Goal: Task Accomplishment & Management: Complete application form

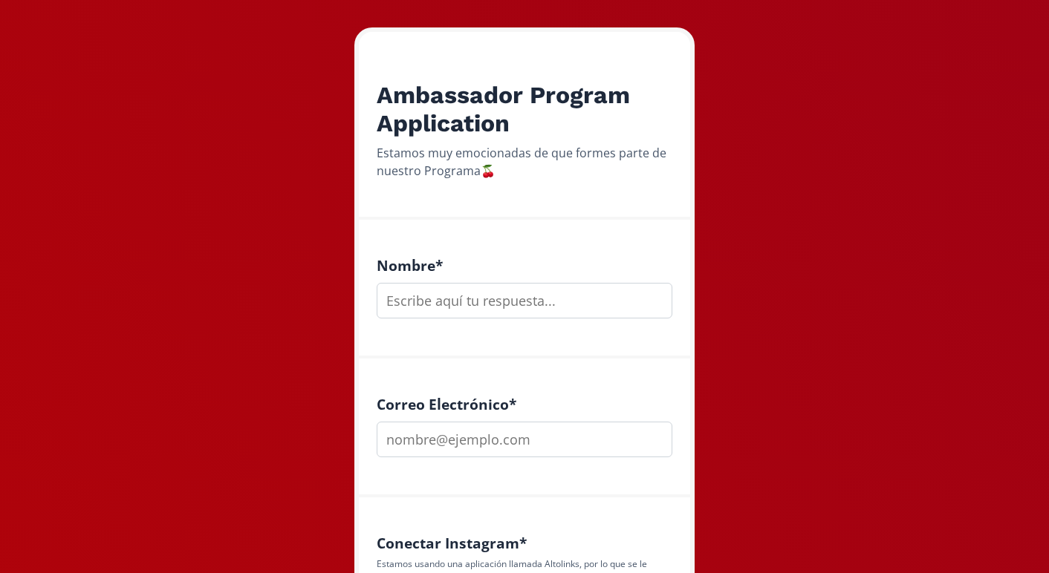
scroll to position [235, 0]
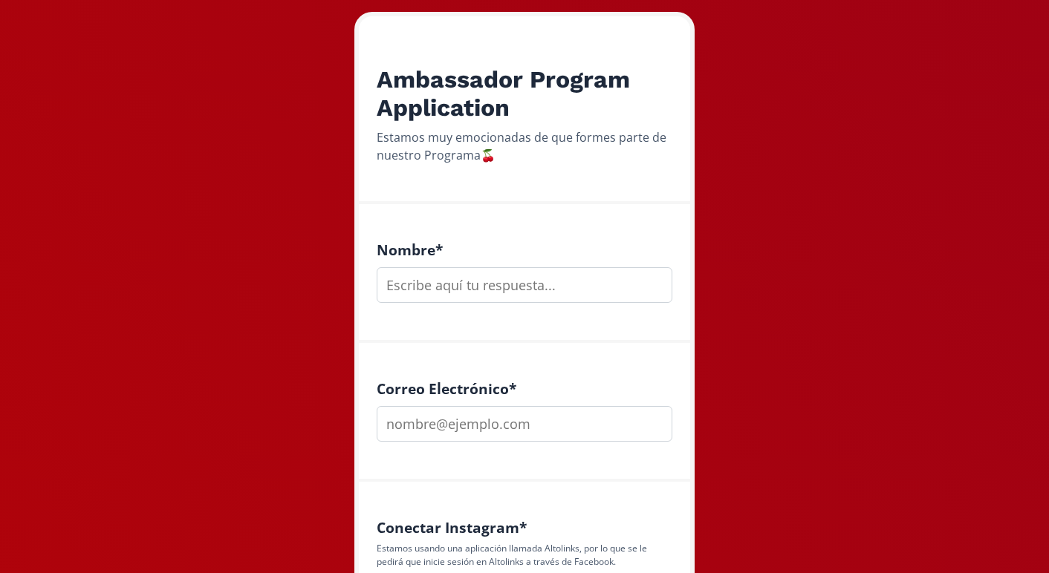
click at [511, 282] on input "text" at bounding box center [524, 285] width 296 height 36
type input "[PERSON_NAME]"
click at [532, 429] on input "email" at bounding box center [524, 424] width 296 height 36
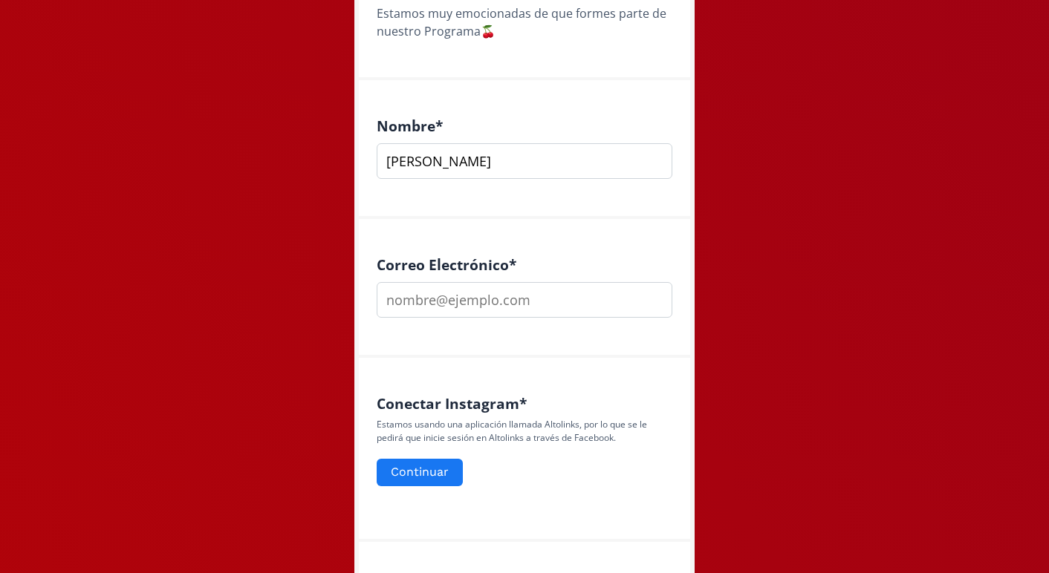
scroll to position [368, 0]
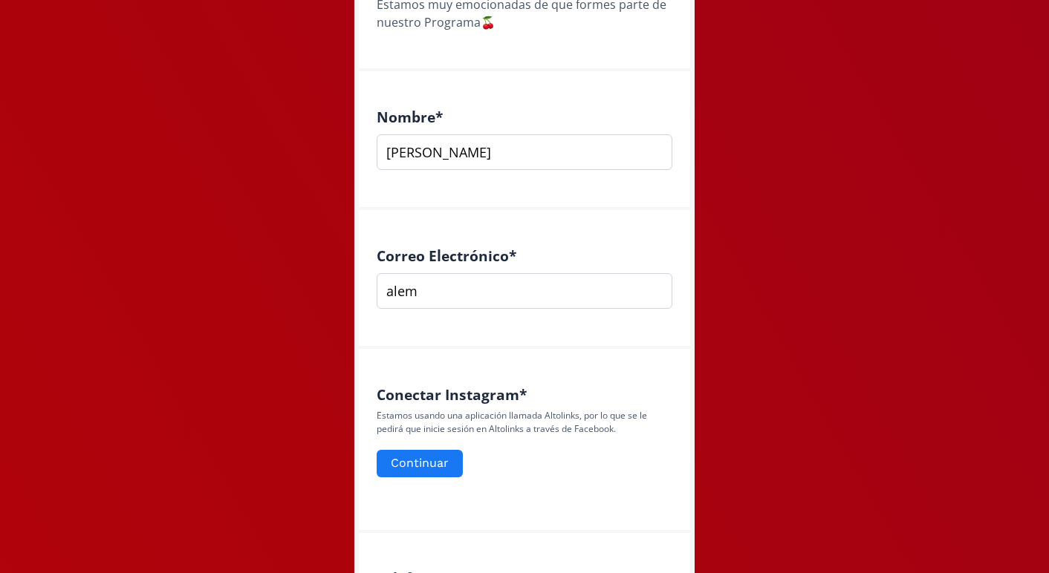
type input "[EMAIL_ADDRESS][DOMAIN_NAME]"
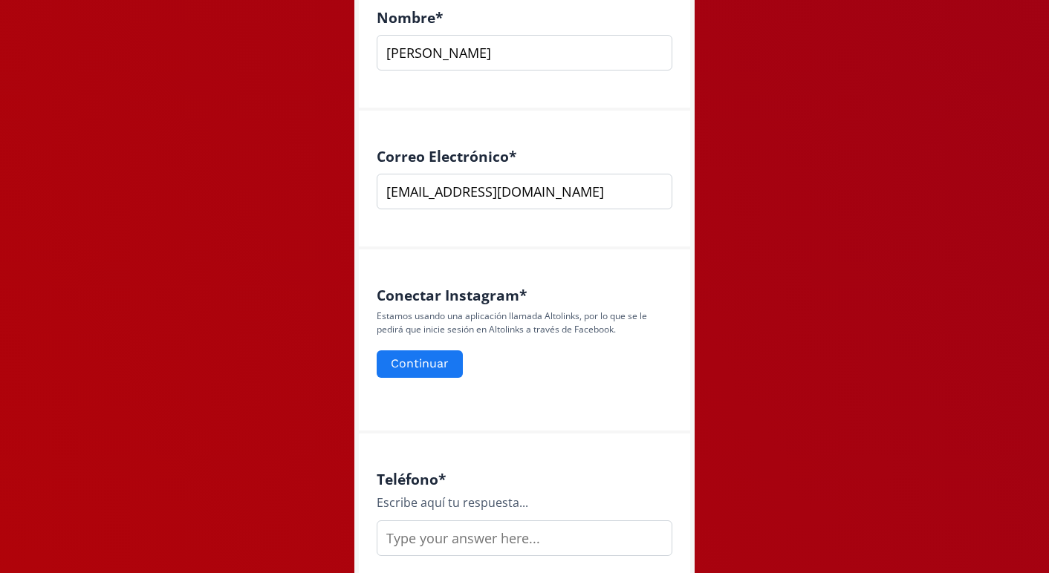
scroll to position [483, 0]
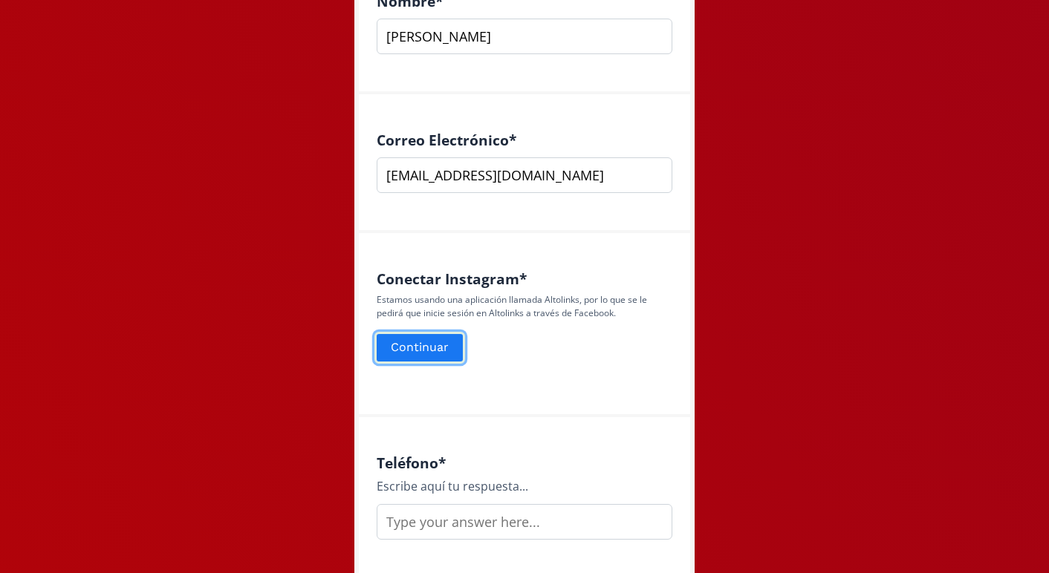
click at [434, 353] on button "Continuar" at bounding box center [419, 348] width 91 height 32
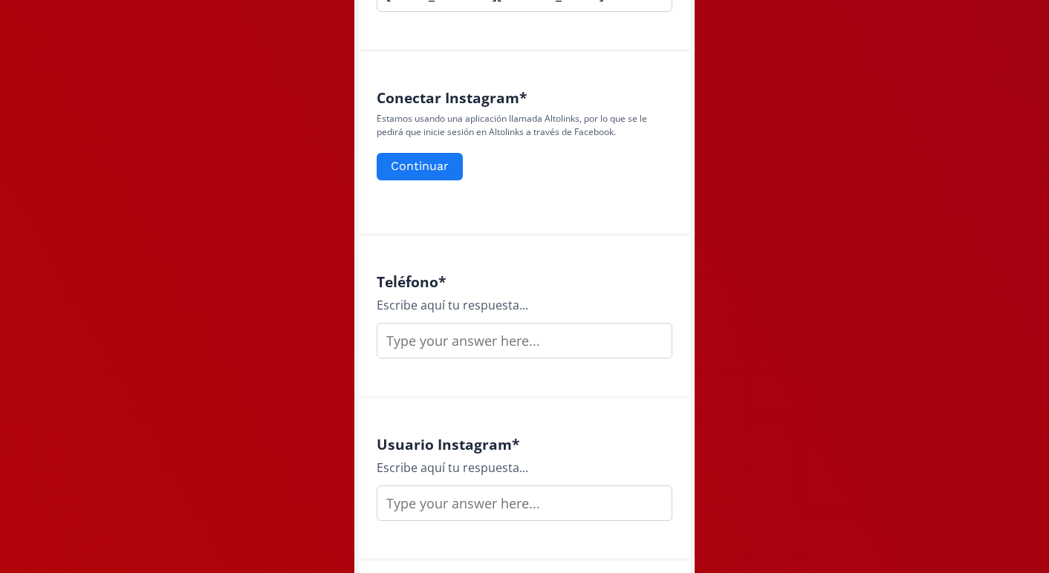
scroll to position [665, 0]
click at [420, 163] on button "Continuar" at bounding box center [419, 166] width 91 height 32
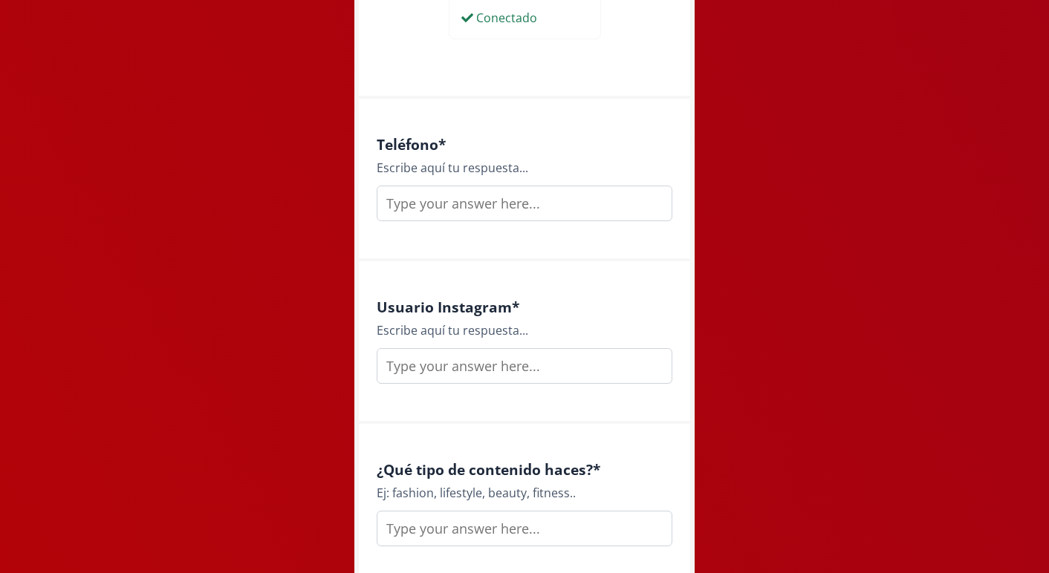
scroll to position [856, 0]
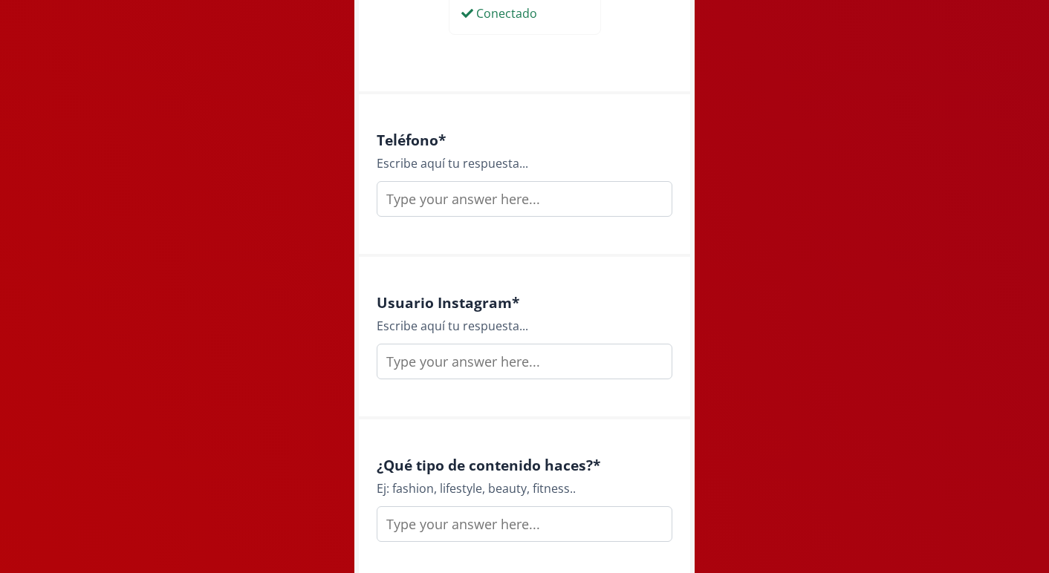
click at [522, 204] on input "text" at bounding box center [524, 199] width 296 height 36
type input "4423506581"
click at [512, 370] on input "text" at bounding box center [524, 362] width 296 height 36
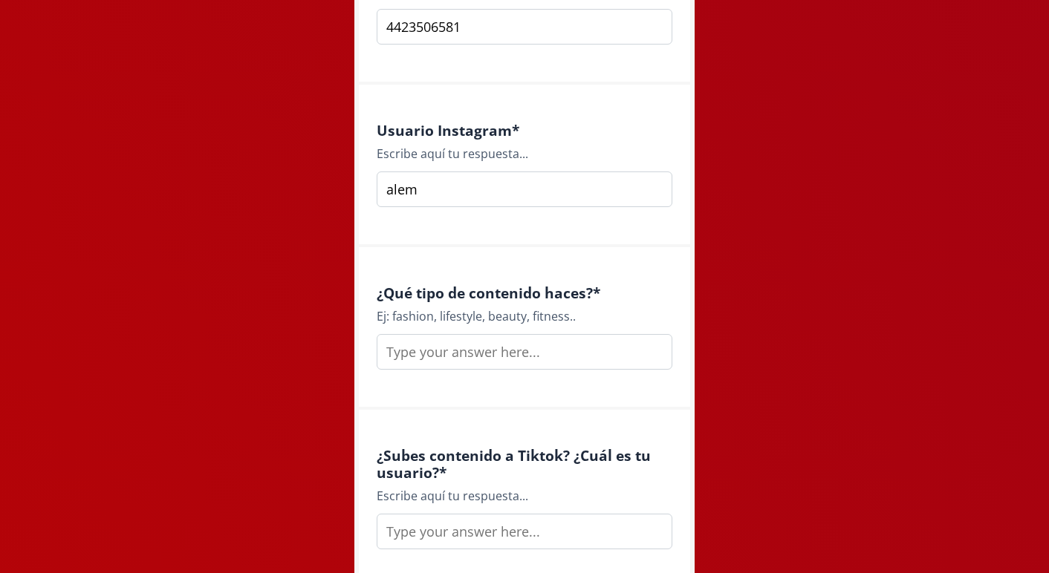
scroll to position [1029, 0]
type input "alemucinocruz"
click at [552, 363] on input "text" at bounding box center [524, 351] width 296 height 36
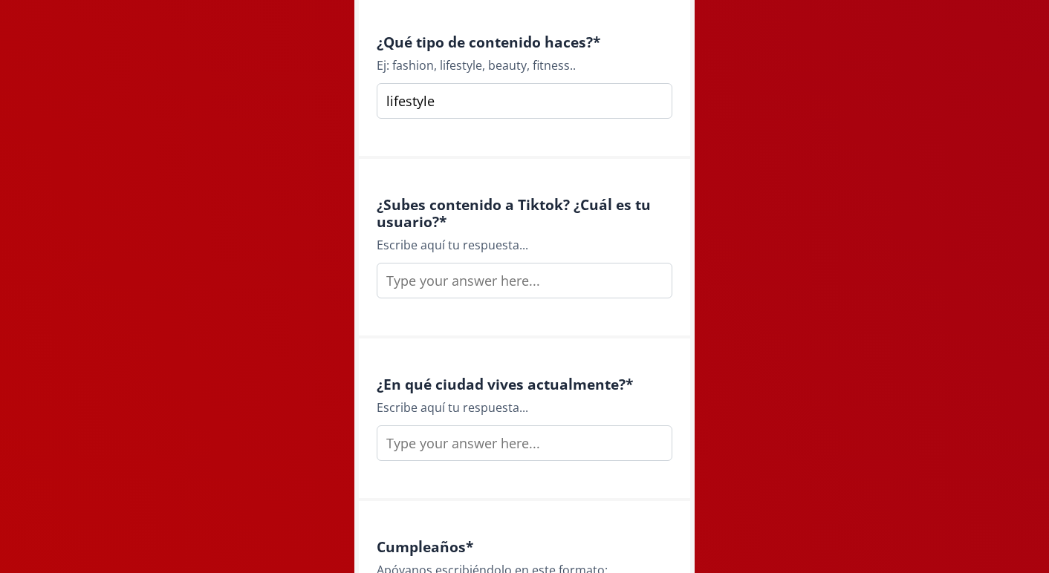
scroll to position [1295, 0]
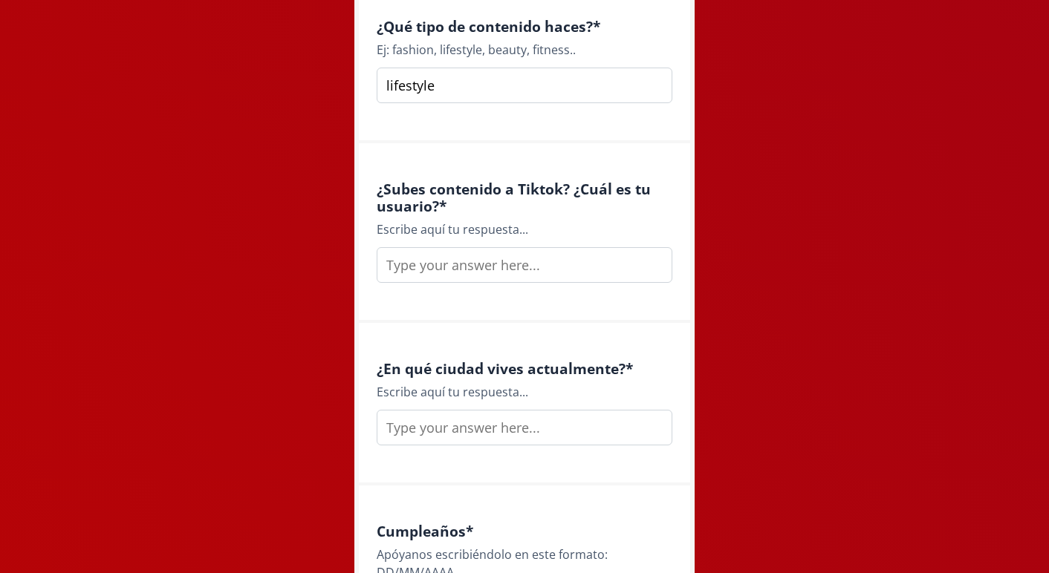
type input "lifestyle"
click at [506, 265] on input "text" at bounding box center [524, 265] width 296 height 36
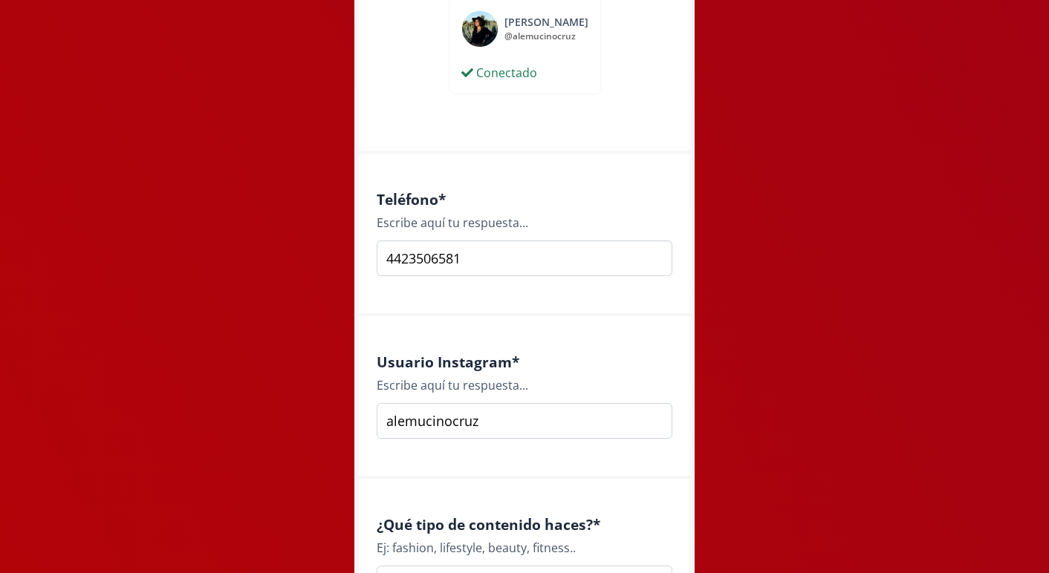
scroll to position [779, 0]
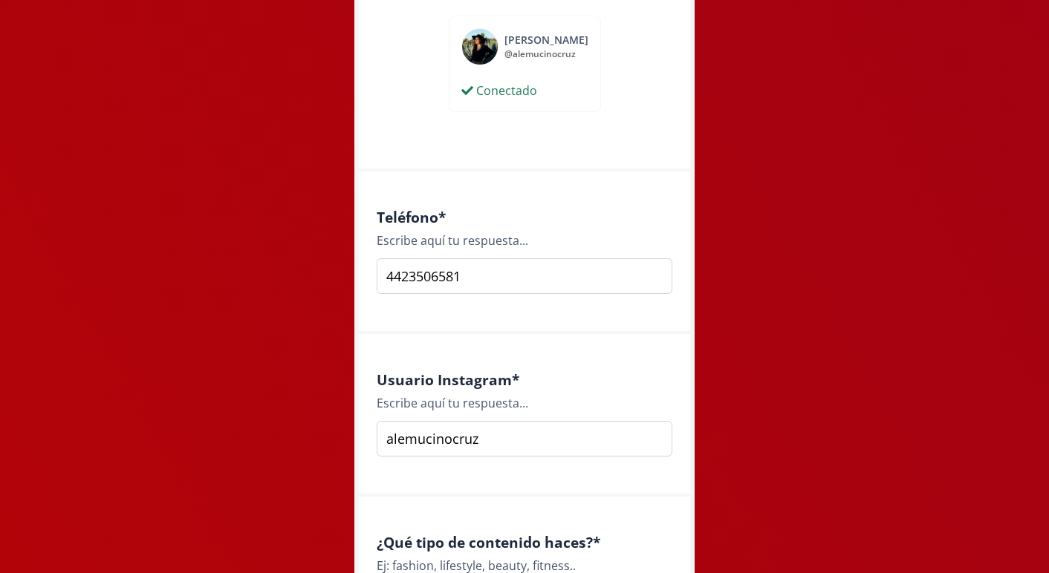
type input "@aleeemucino"
click at [387, 439] on input "alemucinocruz" at bounding box center [524, 439] width 296 height 36
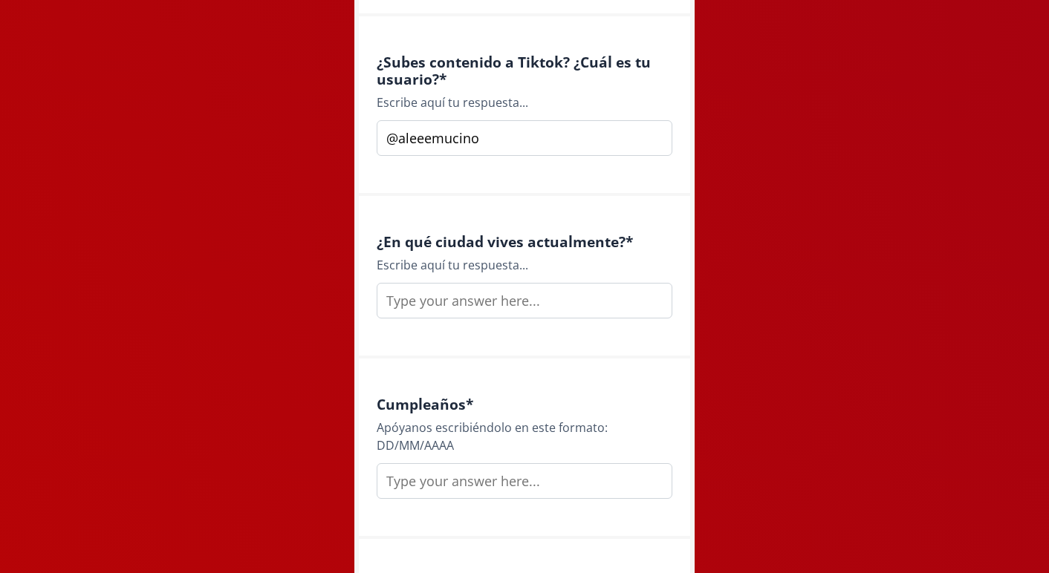
scroll to position [1432, 0]
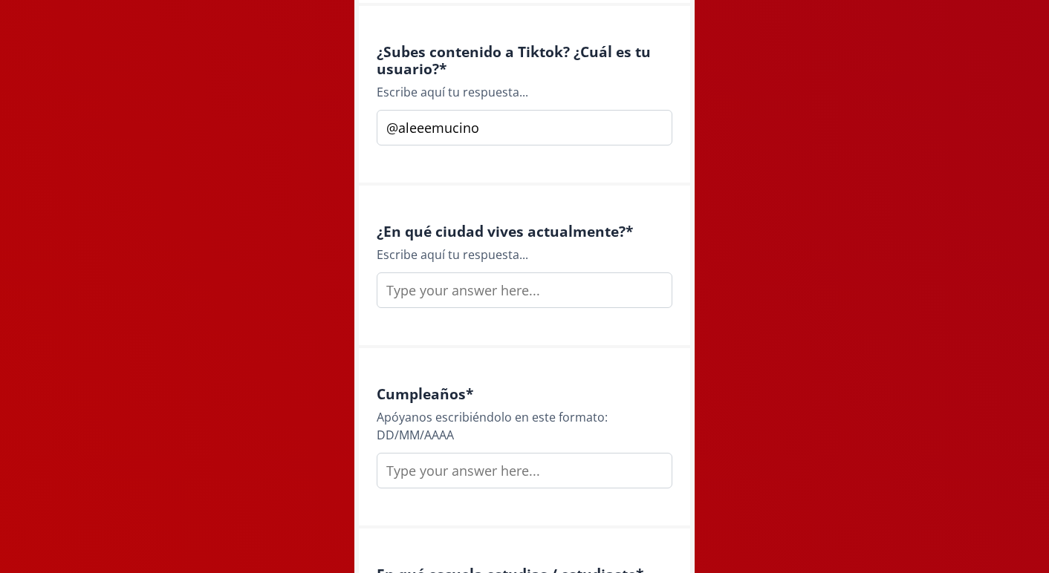
type input "@alemucinocruz"
click at [487, 289] on input "text" at bounding box center [524, 291] width 296 height 36
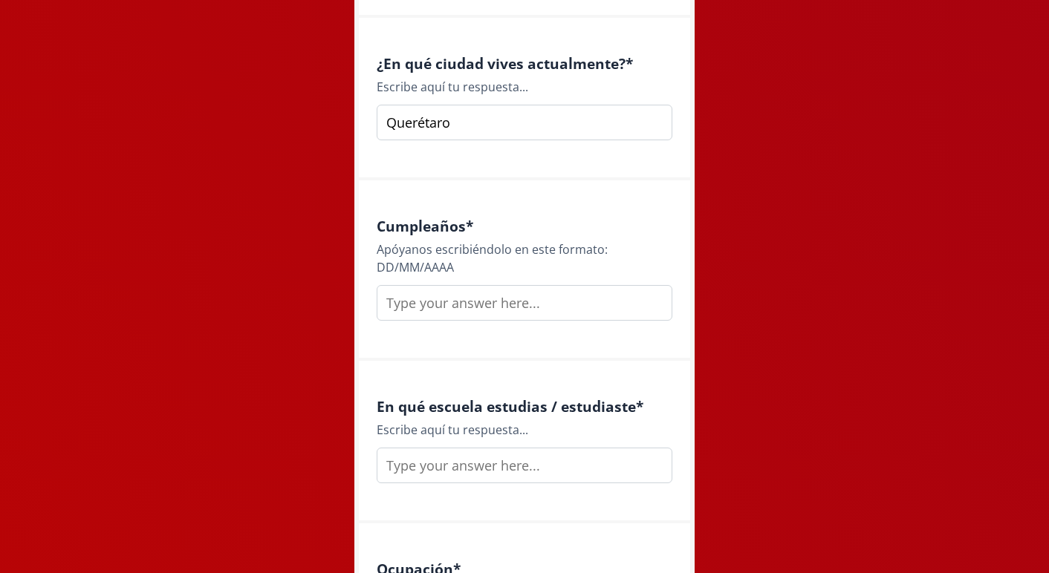
scroll to position [1634, 0]
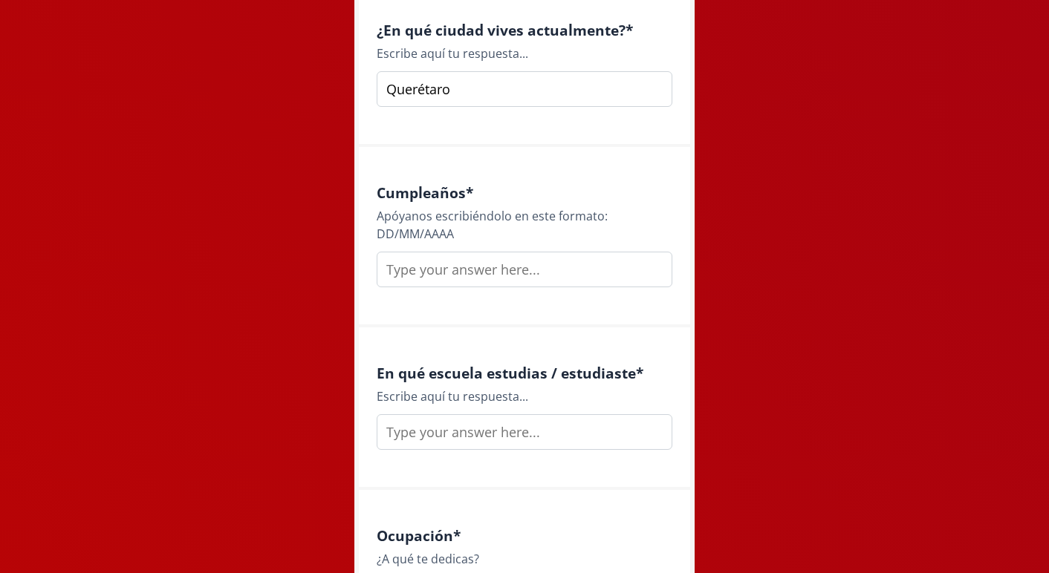
type input "Querétaro"
click at [494, 271] on input "text" at bounding box center [524, 270] width 296 height 36
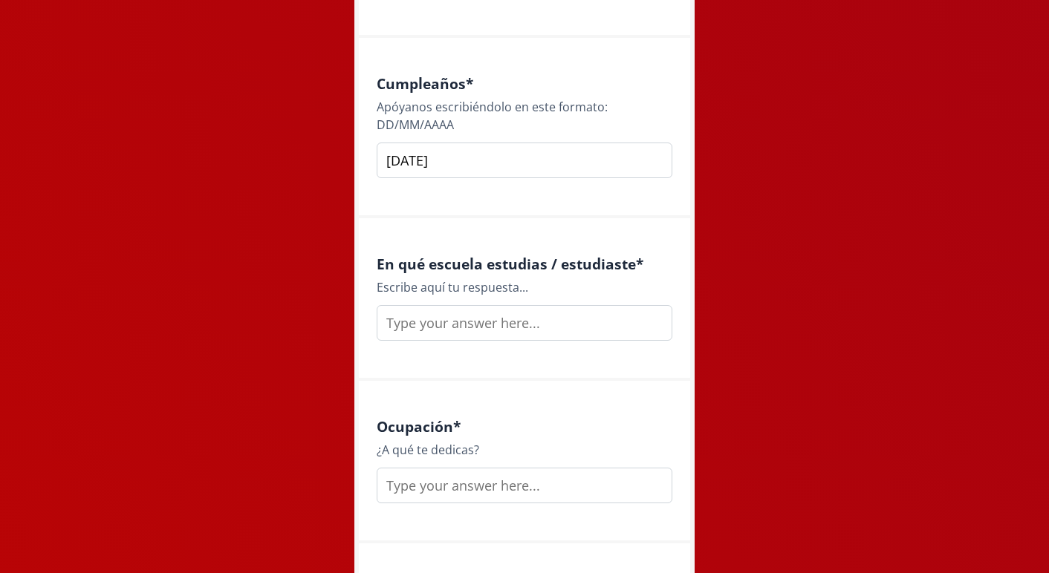
scroll to position [1741, 0]
type input "20/03/1999"
click at [519, 323] on input "text" at bounding box center [524, 325] width 296 height 36
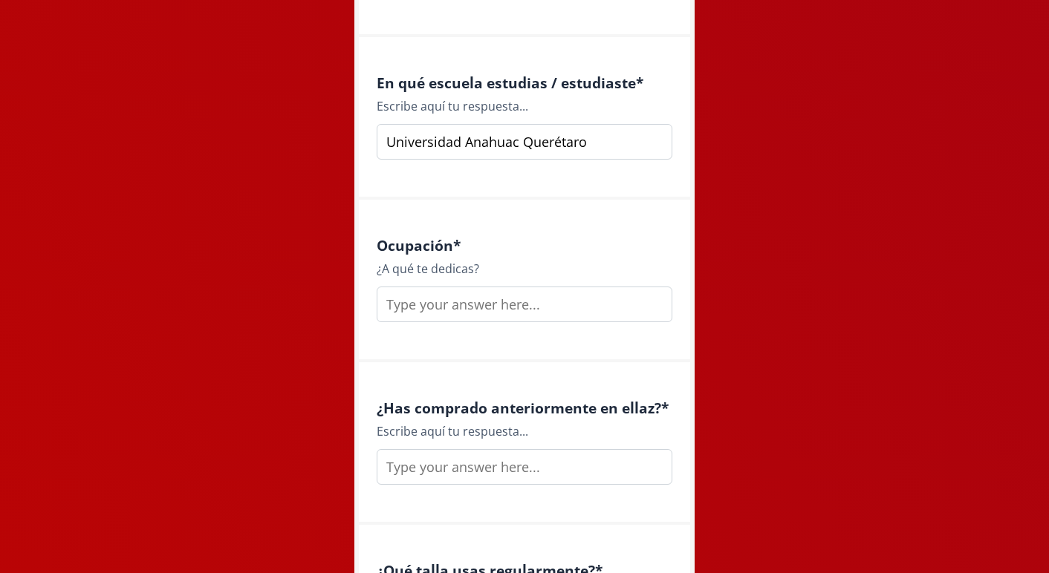
scroll to position [1952, 0]
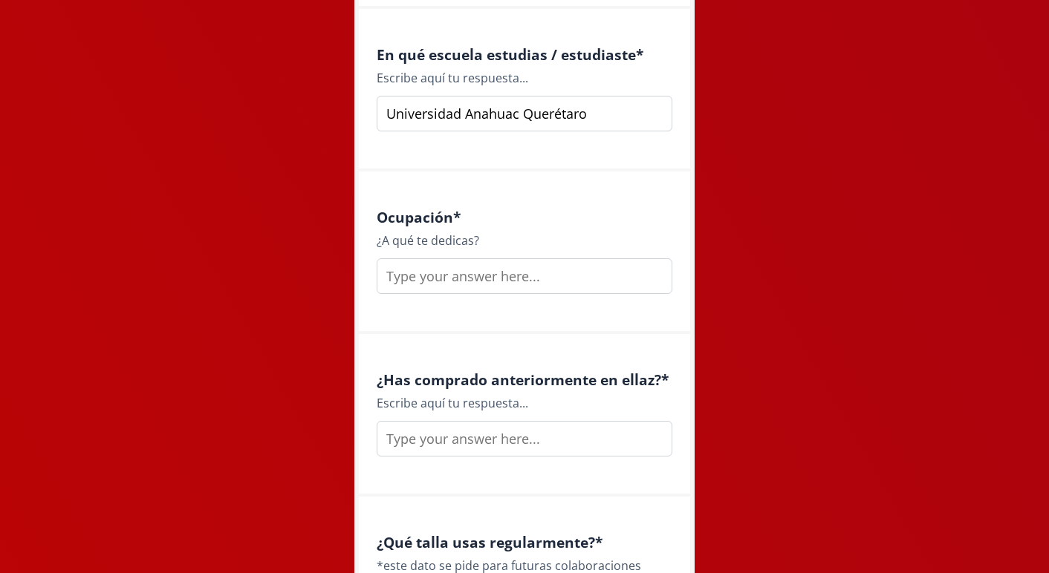
click at [498, 117] on input "Universidad Anahuac Querétaro" at bounding box center [524, 114] width 296 height 36
type input "Universidad Anáhuac Querétaro"
click at [506, 281] on input "text" at bounding box center [524, 276] width 296 height 36
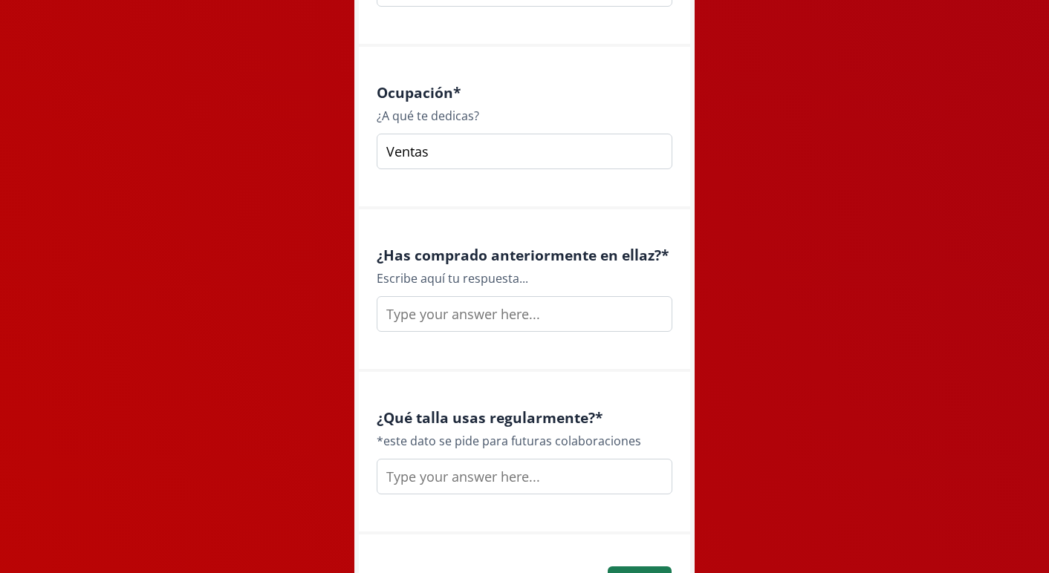
scroll to position [2113, 0]
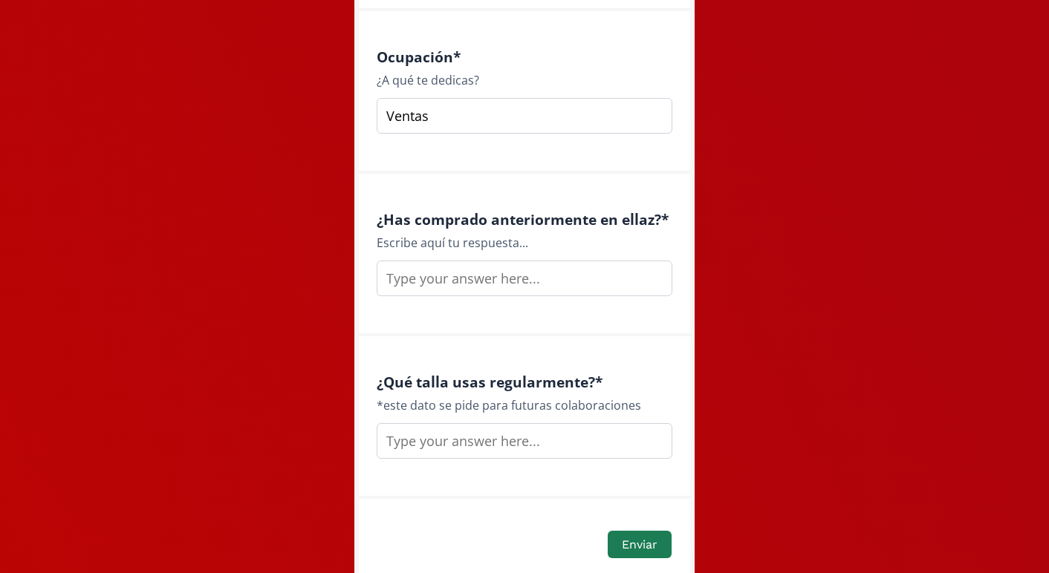
type input "Ventas"
click at [457, 278] on input "text" at bounding box center [524, 279] width 296 height 36
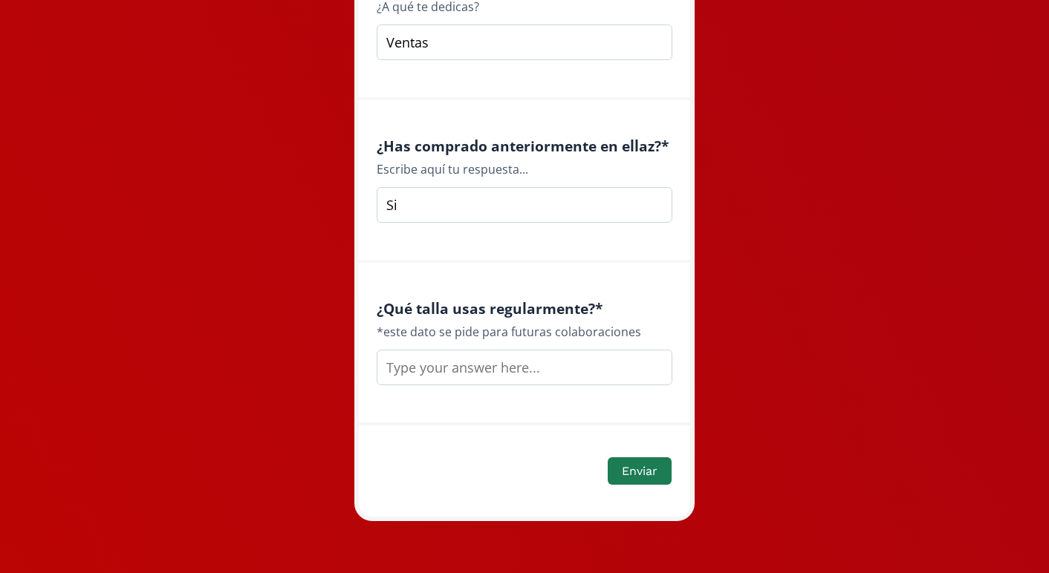
type input "Si"
click at [512, 359] on input "text" at bounding box center [524, 368] width 296 height 36
type input "L o 36C"
click at [653, 471] on button "Enviar" at bounding box center [639, 471] width 68 height 32
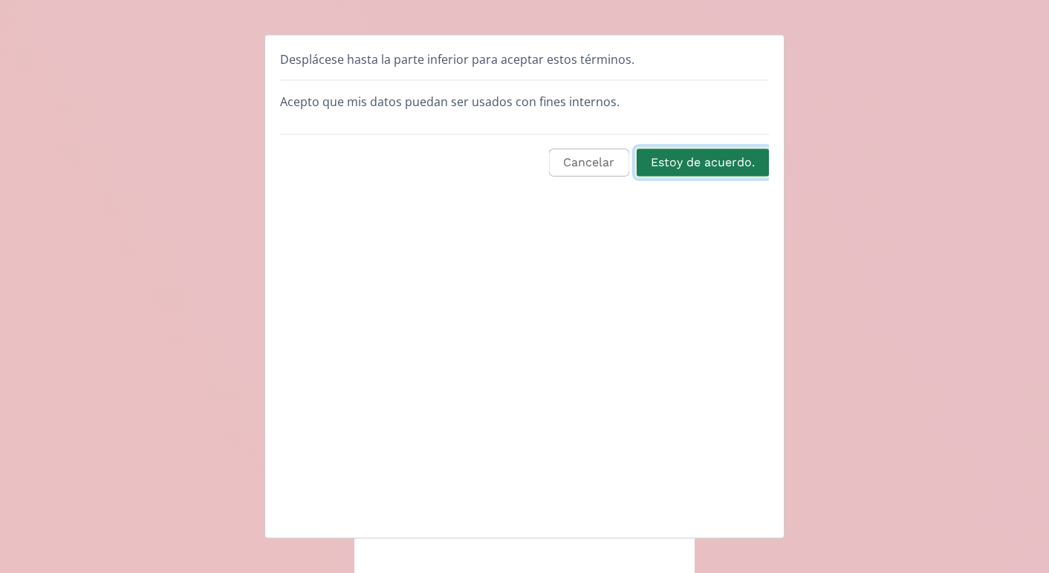
click at [727, 161] on button "Estoy de acuerdo." at bounding box center [702, 163] width 137 height 32
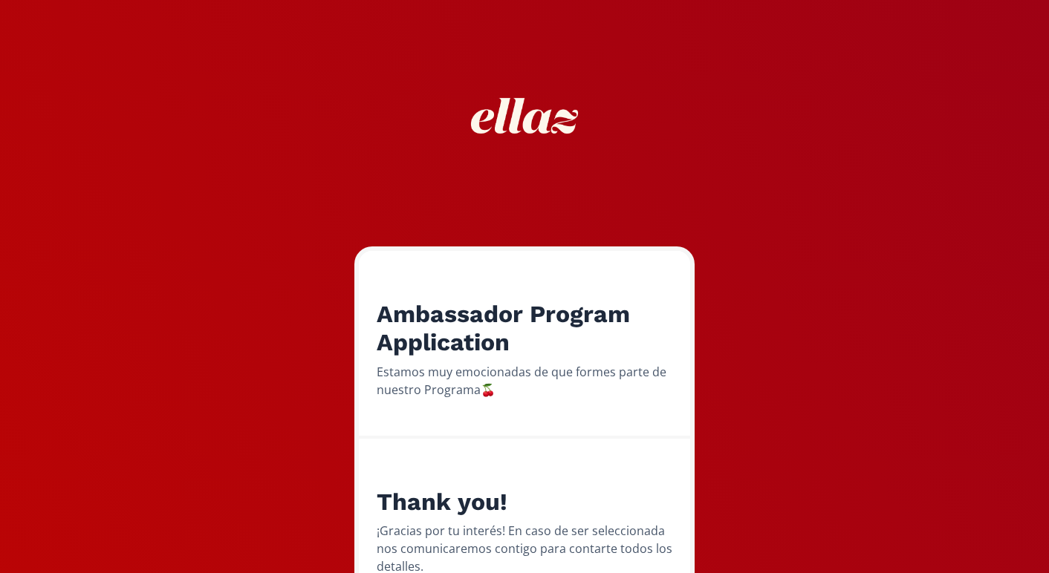
scroll to position [120, 0]
